Goal: Task Accomplishment & Management: Manage account settings

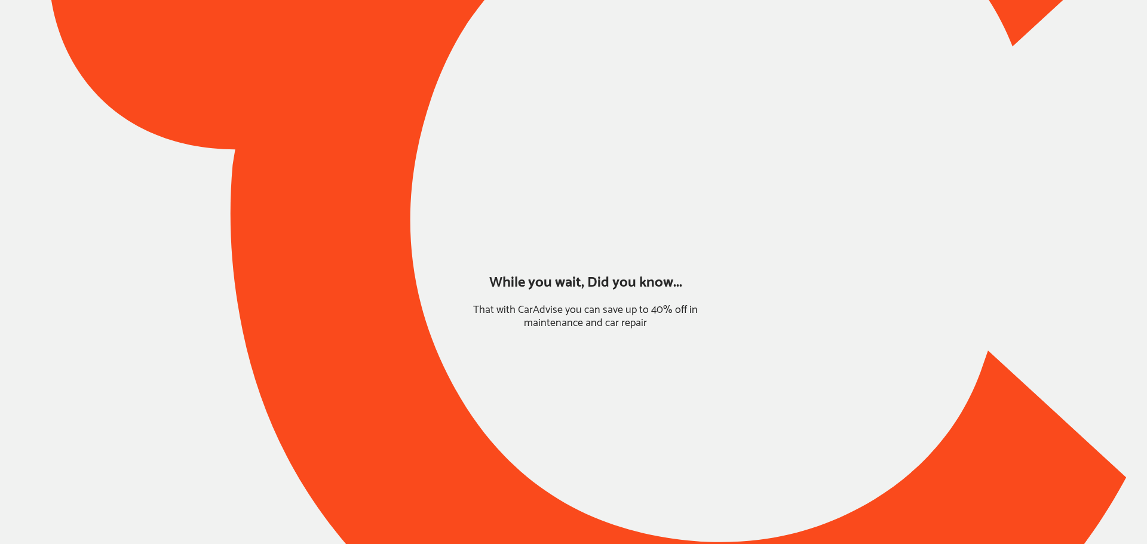
type input "*****"
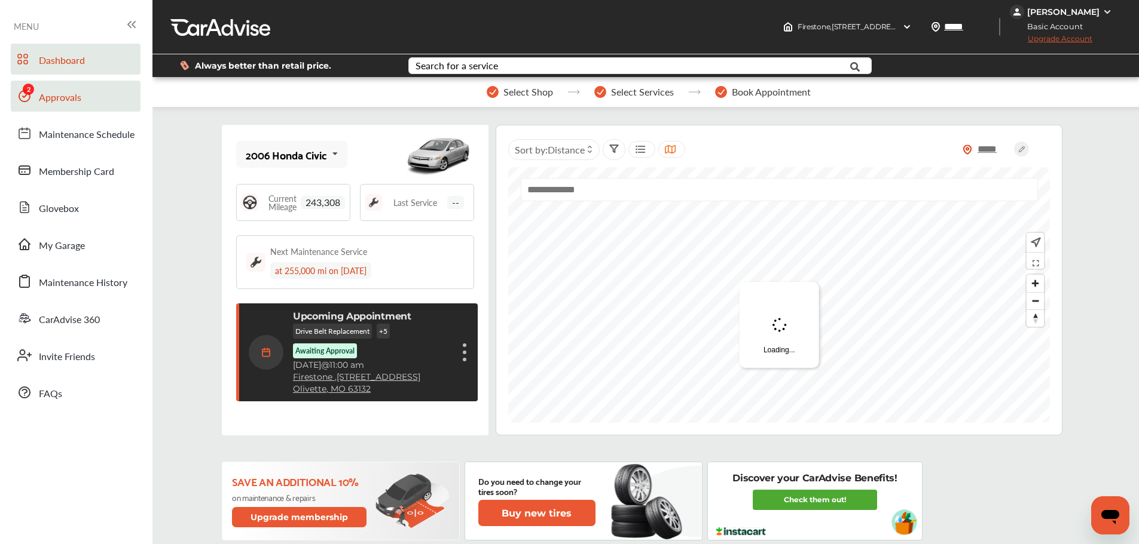
drag, startPoint x: 59, startPoint y: 106, endPoint x: 69, endPoint y: 105, distance: 10.2
click at [59, 106] on link "Approvals" at bounding box center [76, 96] width 130 height 31
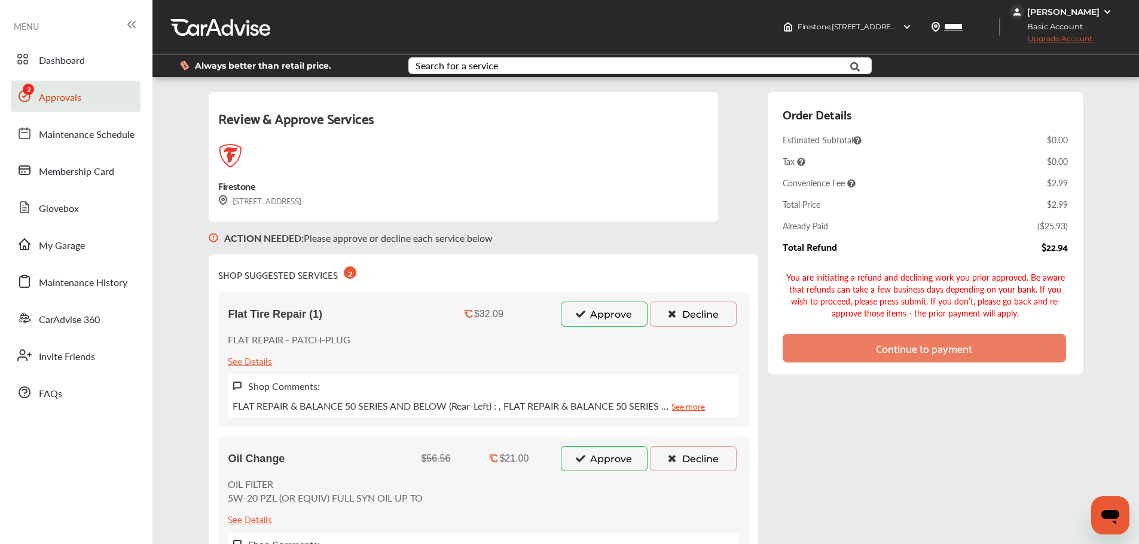
click at [671, 310] on icon at bounding box center [671, 314] width 11 height 8
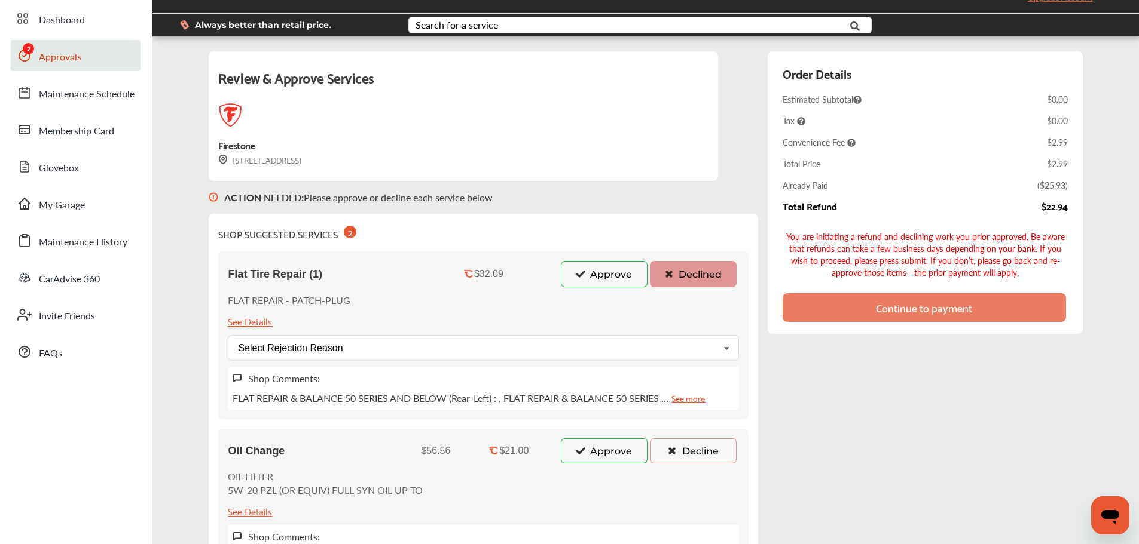
scroll to position [60, 0]
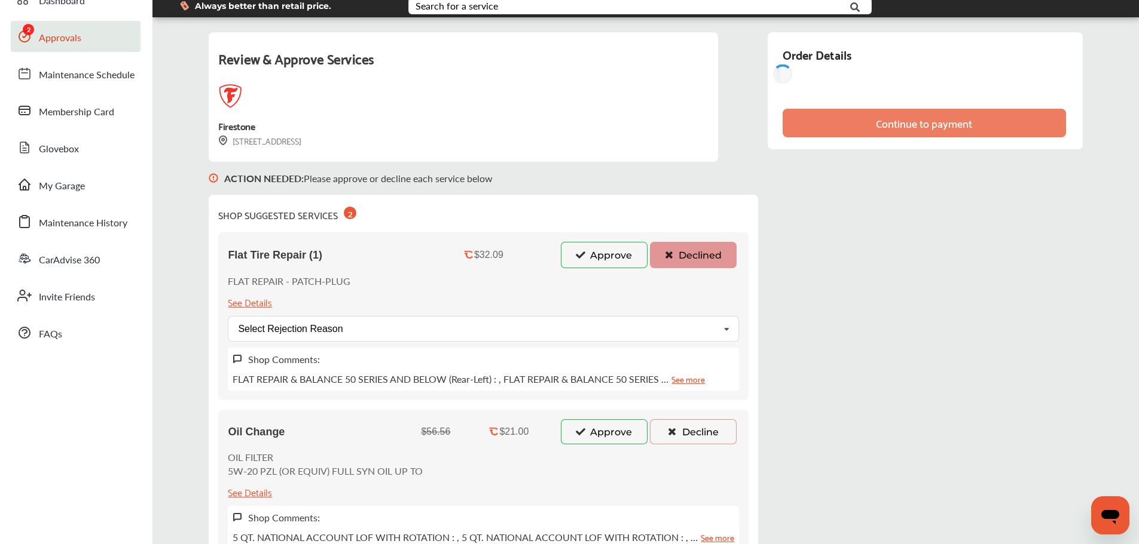
click at [601, 431] on button "Approve" at bounding box center [604, 432] width 87 height 25
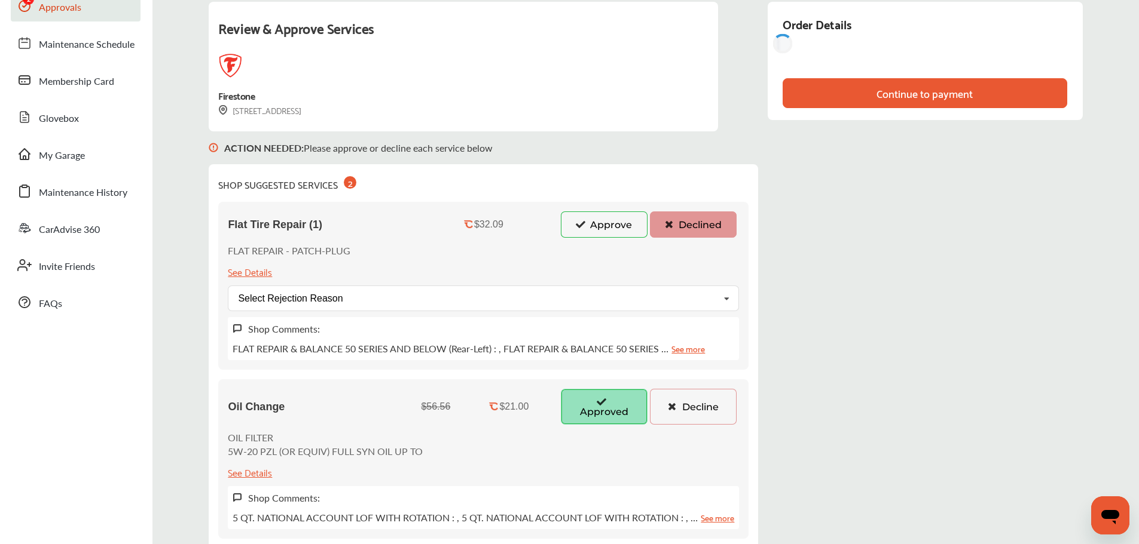
scroll to position [0, 0]
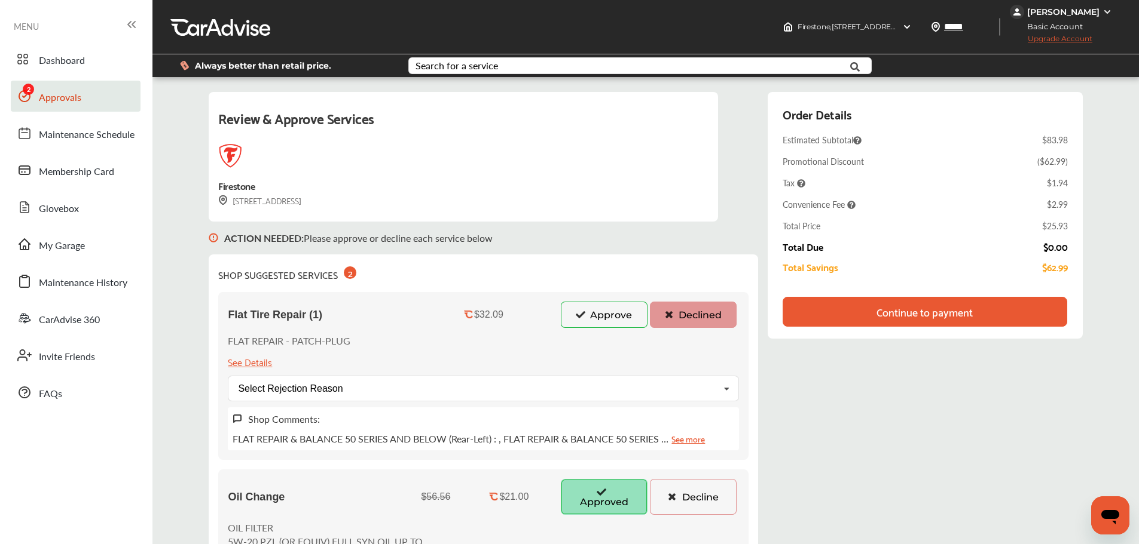
click at [843, 408] on div "Review & Approve Services Firestone [STREET_ADDRESS] ACTION NEEDED : Please app…" at bounding box center [645, 492] width 873 height 800
click at [608, 326] on button "Approve" at bounding box center [604, 315] width 87 height 26
